Goal: Transaction & Acquisition: Purchase product/service

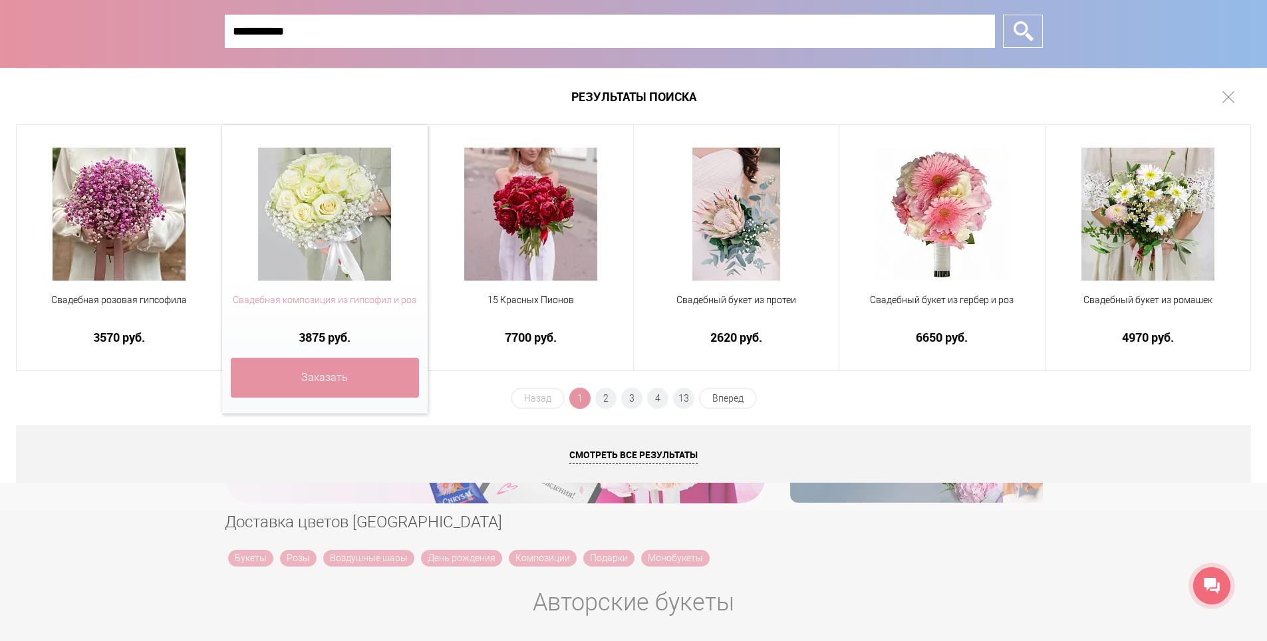
type input "**********"
click at [321, 293] on span "Свадебная композиция из гипсофил и роз" at bounding box center [325, 300] width 188 height 14
click at [321, 295] on span "Свадебная композиция из гипсофил и роз" at bounding box center [325, 300] width 188 height 14
